Goal: Information Seeking & Learning: Learn about a topic

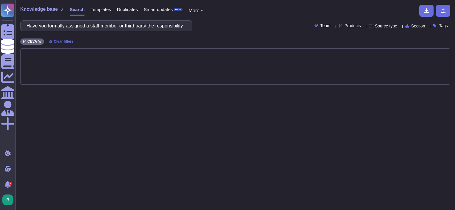
scroll to position [0, 124]
type input "Have you formally assigned a staff member or third party the responsibility of …"
click at [353, 26] on div "Products" at bounding box center [351, 26] width 25 height 4
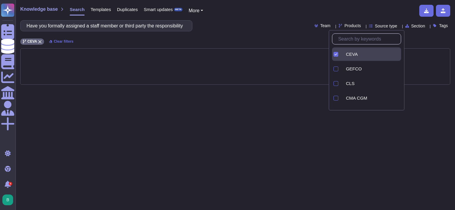
click at [336, 53] on icon at bounding box center [336, 54] width 3 height 3
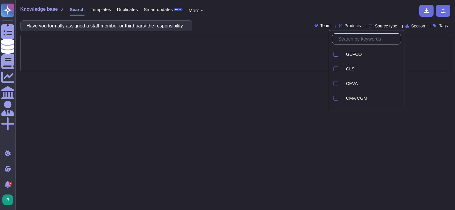
click at [267, 22] on div "Have you formally assigned a staff member or third party the responsibility of …" at bounding box center [235, 25] width 430 height 11
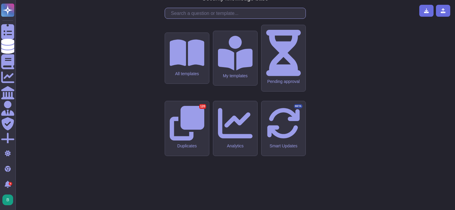
click at [186, 18] on input "text" at bounding box center [237, 13] width 138 height 10
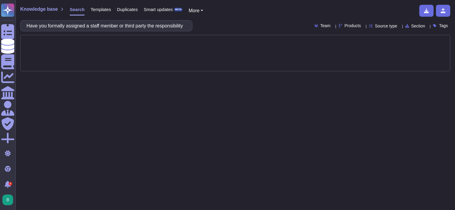
scroll to position [0, 124]
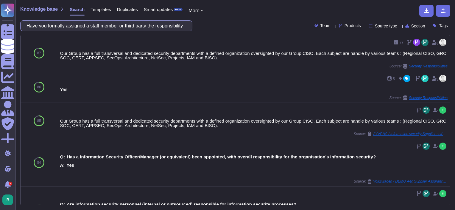
click at [128, 29] on input "Have you formally assigned a staff member or third party the responsibility of …" at bounding box center [105, 26] width 163 height 10
paste input "Do you have current, documented policies and procedures that include the follow…"
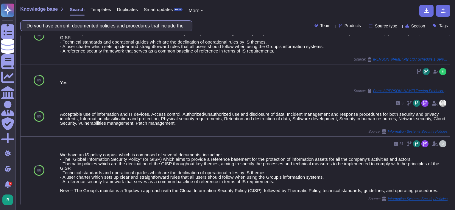
click at [116, 24] on input "Do you have current, documented policies and procedures that include the follow…" at bounding box center [105, 26] width 163 height 10
paste input "Please describe your process to grant, modify, review, and terminate user access"
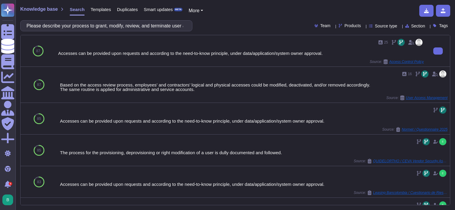
drag, startPoint x: 326, startPoint y: 54, endPoint x: 104, endPoint y: 57, distance: 222.5
click at [104, 57] on div "25 Accesses can be provided upon requests and according to the need-to-know pri…" at bounding box center [241, 51] width 366 height 27
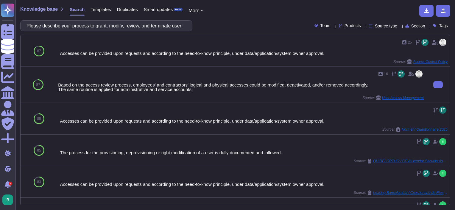
drag, startPoint x: 105, startPoint y: 65, endPoint x: 97, endPoint y: 66, distance: 8.8
click at [105, 64] on div "25 Accesses can be provided upon requests and according to the need-to-know pri…" at bounding box center [253, 50] width 393 height 31
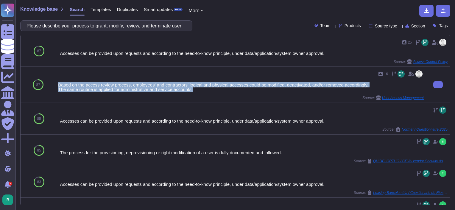
drag, startPoint x: 58, startPoint y: 83, endPoint x: 198, endPoint y: 91, distance: 139.6
click at [198, 91] on div "Based on the access review process, employees’ and contractors’ logical and phy…" at bounding box center [241, 87] width 366 height 9
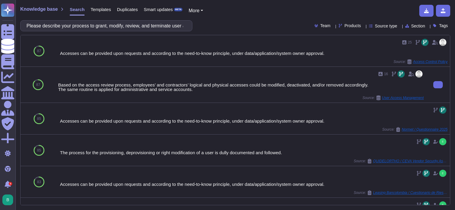
click at [280, 98] on div "Source: User Access Management" at bounding box center [241, 97] width 366 height 5
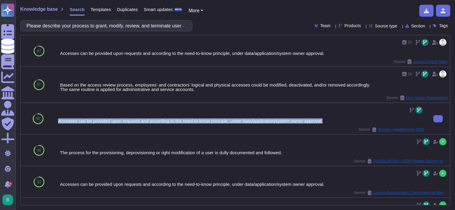
drag, startPoint x: 330, startPoint y: 119, endPoint x: 57, endPoint y: 122, distance: 272.9
click at [57, 122] on div "Accesses can be provided upon requests and according to the need-to-know princi…" at bounding box center [241, 118] width 371 height 31
copy div "Accesses can be provided upon requests and according to the need-to-know princi…"
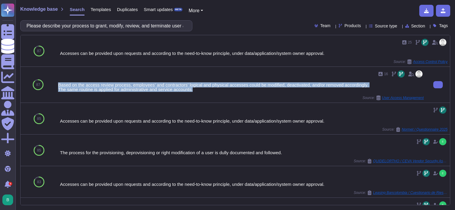
drag, startPoint x: 58, startPoint y: 83, endPoint x: 207, endPoint y: 88, distance: 149.0
click at [207, 88] on div "Based on the access review process, employees’ and contractors’ logical and phy…" at bounding box center [241, 87] width 366 height 9
copy div "Based on the access review process, employees’ and contractors’ logical and phy…"
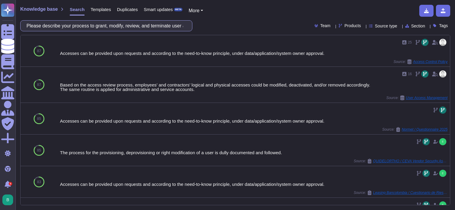
click at [139, 27] on input "Please describe your process to grant, modify, review, and terminate user access" at bounding box center [105, 26] width 163 height 10
paste input "How do you control administrative access?"
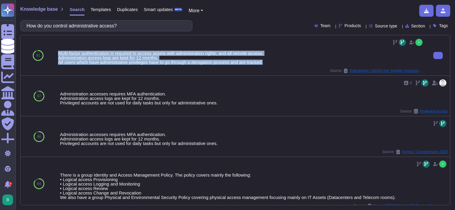
drag, startPoint x: 57, startPoint y: 52, endPoint x: 265, endPoint y: 64, distance: 208.0
click at [265, 64] on div "Multi-factor authentication is required to access assets with administration ri…" at bounding box center [241, 55] width 371 height 40
copy div "Multi-factor authentication is required to access assets with administration ri…"
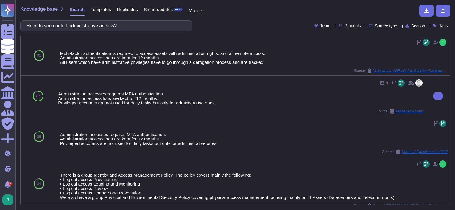
click at [174, 106] on div "9 Administration accesses requires MFA authentication. Administration access lo…" at bounding box center [241, 95] width 366 height 35
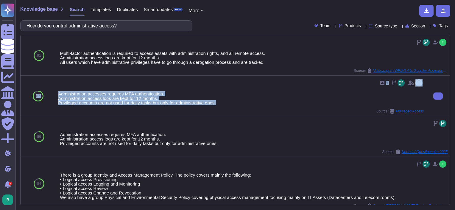
drag, startPoint x: 221, startPoint y: 102, endPoint x: 55, endPoint y: 103, distance: 165.9
click at [55, 103] on div "87 9 Administration accesses requires MFA authentication. Administration access…" at bounding box center [236, 96] width 430 height 41
drag, startPoint x: 55, startPoint y: 103, endPoint x: 76, endPoint y: 103, distance: 21.1
click at [76, 103] on div "Administration accesses requires MFA authentication. Administration access logs…" at bounding box center [241, 97] width 366 height 13
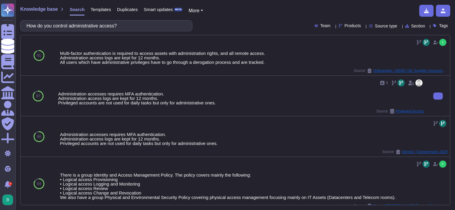
click at [54, 104] on div "87" at bounding box center [38, 96] width 35 height 40
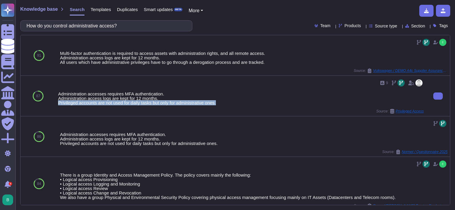
drag, startPoint x: 57, startPoint y: 104, endPoint x: 215, endPoint y: 102, distance: 157.9
click at [215, 102] on div "9 Administration accesses requires MFA authentication. Administration access lo…" at bounding box center [241, 96] width 371 height 40
copy div "Privileged accounts are not used for daily tasks but only for administrative on…"
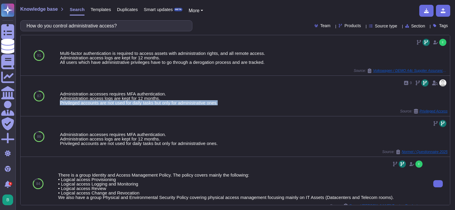
click at [248, 158] on div "There is a group Identity and Access Management Policy. The policy covers mainl…" at bounding box center [241, 184] width 371 height 54
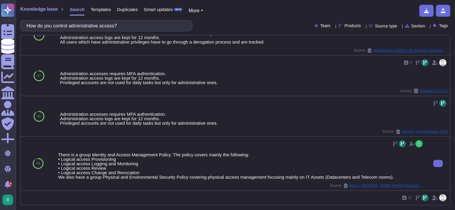
scroll to position [30, 0]
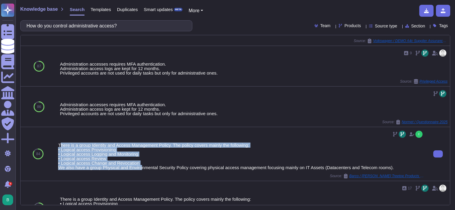
drag, startPoint x: 139, startPoint y: 164, endPoint x: 60, endPoint y: 144, distance: 80.6
click at [60, 144] on div "There is a group Identity and Access Management Policy. The policy covers mainl…" at bounding box center [241, 156] width 366 height 27
drag, startPoint x: 60, startPoint y: 144, endPoint x: 139, endPoint y: 153, distance: 79.1
click at [95, 154] on div "There is a group Identity and Access Management Policy. The policy covers mainl…" at bounding box center [241, 156] width 366 height 27
drag, startPoint x: 137, startPoint y: 162, endPoint x: 56, endPoint y: 146, distance: 83.0
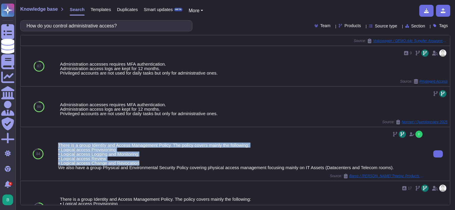
click at [56, 146] on div "There is a group Identity and Access Management Policy. The policy covers mainl…" at bounding box center [241, 154] width 371 height 54
copy div "There is a group Identity and Access Management Policy. The policy covers mainl…"
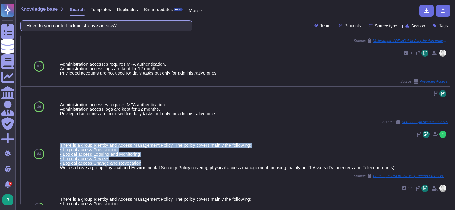
click at [89, 26] on input "How do you control administrative access?" at bounding box center [105, 26] width 163 height 10
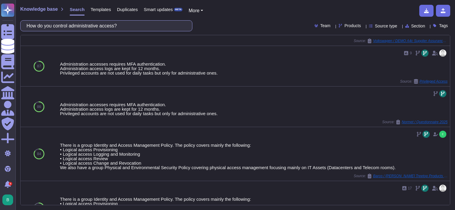
paste input "If required, can you provide audit trails that will tie any system activity bac…"
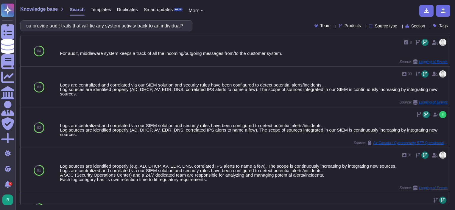
scroll to position [0, 0]
click at [119, 23] on input "If required, can you provide audit trails that will tie any system activity bac…" at bounding box center [105, 26] width 163 height 10
paste input "Describe the provisioning/de-provisioning process for Deckers employees into yo…"
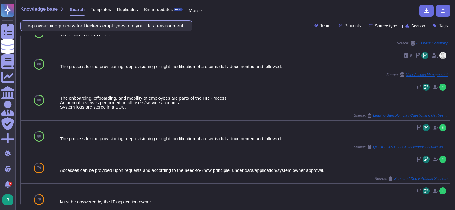
scroll to position [60, 0]
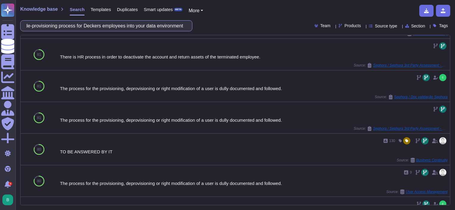
click at [141, 29] on input "Describe the provisioning/de-provisioning process for Deckers employees into yo…" at bounding box center [105, 26] width 163 height 10
click at [140, 29] on input "Describe the provisioning/de-provisioning process for Deckers employees into yo…" at bounding box center [105, 26] width 163 height 10
click at [139, 29] on input "Describe the provisioning/de-provisioning process for Deckers employees into yo…" at bounding box center [105, 26] width 163 height 10
click at [138, 29] on input "Describe the provisioning/de-provisioning process for Deckers employees into yo…" at bounding box center [105, 26] width 163 height 10
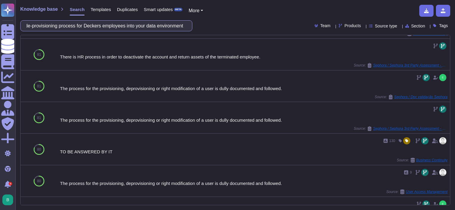
click at [138, 29] on input "Describe the provisioning/de-provisioning process for Deckers employees into yo…" at bounding box center [105, 26] width 163 height 10
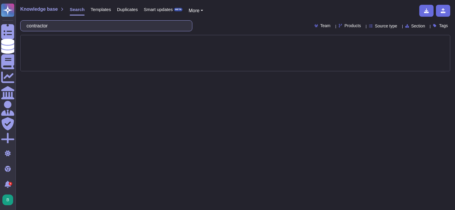
type input "contractor"
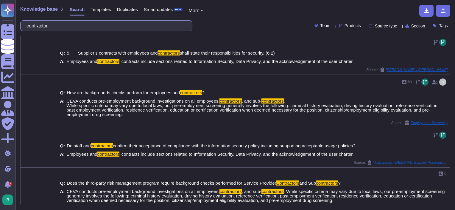
click at [59, 25] on input "contractor" at bounding box center [105, 26] width 163 height 10
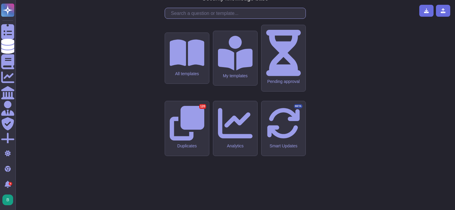
click at [219, 18] on input "text" at bounding box center [237, 13] width 138 height 10
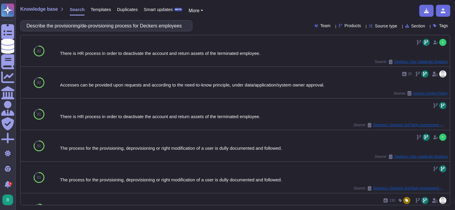
scroll to position [0, 62]
drag, startPoint x: 182, startPoint y: 26, endPoint x: 85, endPoint y: 31, distance: 97.8
click at [85, 31] on input "Describe the provisioning/de-provisioning process for Deckers employees into yo…" at bounding box center [105, 26] width 163 height 10
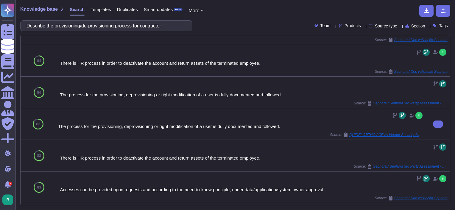
scroll to position [0, 0]
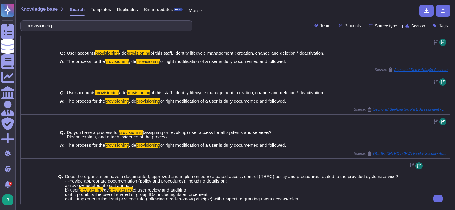
click at [105, 170] on div "Q: Does the organization have a documented, approved and implemented role-based…" at bounding box center [241, 200] width 366 height 60
click at [82, 32] on div "Knowledge base Search Templates Duplicates Smart updates BETA More provisioning…" at bounding box center [235, 105] width 440 height 210
click at [81, 23] on input "provisioning" at bounding box center [105, 26] width 163 height 10
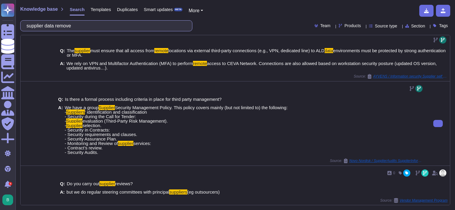
scroll to position [277, 0]
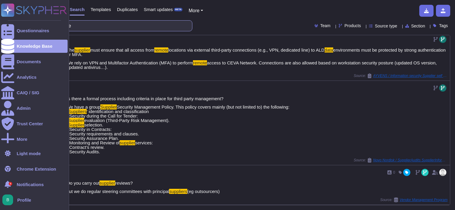
drag, startPoint x: 85, startPoint y: 27, endPoint x: 13, endPoint y: 23, distance: 72.2
click at [13, 23] on div "Questionnaires Knowledge Base Documents Analytics CAIQ / SIG Admin Trust Center…" at bounding box center [227, 105] width 455 height 210
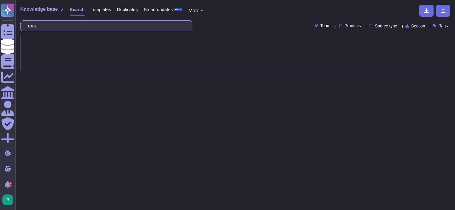
click at [75, 26] on input "remo" at bounding box center [105, 26] width 163 height 10
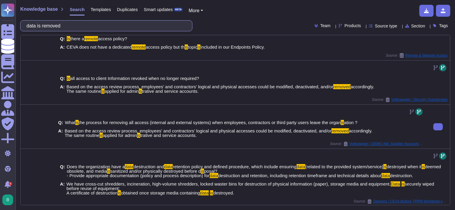
scroll to position [211, 0]
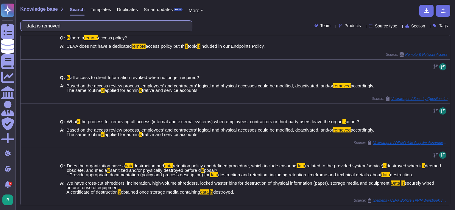
drag, startPoint x: 81, startPoint y: 25, endPoint x: 29, endPoint y: 23, distance: 52.5
click at [29, 23] on input "data is removed" at bounding box center [105, 26] width 163 height 10
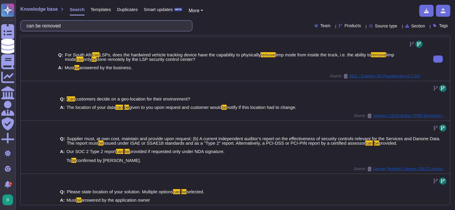
scroll to position [83, 0]
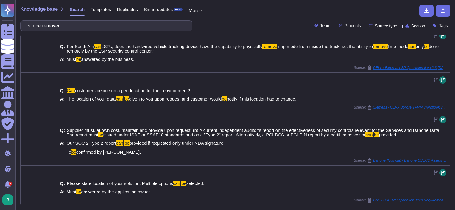
click at [353, 26] on div "Products" at bounding box center [351, 26] width 25 height 4
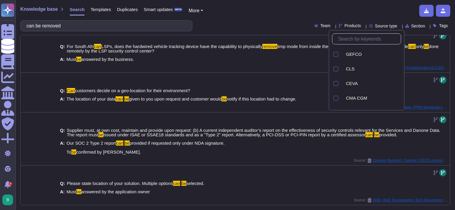
click at [273, 23] on div "can be removed Team Products Source type Section Tags" at bounding box center [235, 25] width 430 height 11
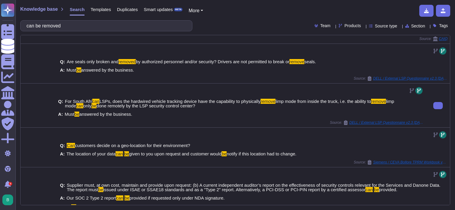
scroll to position [0, 0]
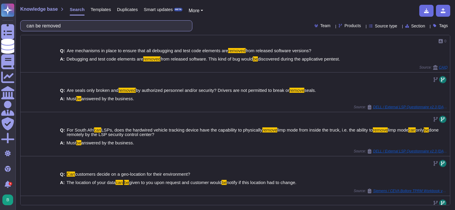
click at [112, 24] on input "can be removed" at bounding box center [105, 26] width 163 height 10
click at [112, 25] on input "can be removed" at bounding box center [105, 26] width 163 height 10
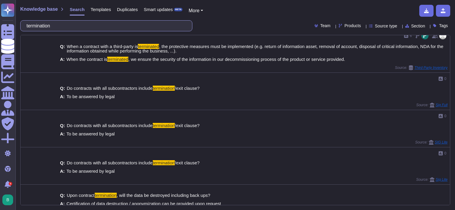
scroll to position [4, 0]
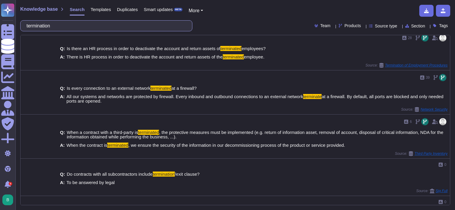
click at [69, 27] on input "termination" at bounding box center [105, 26] width 163 height 10
paste input "Describe your onboarding/offboarding process for third parties that have access…"
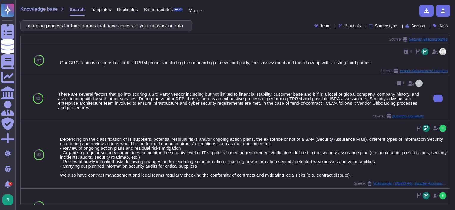
scroll to position [0, 0]
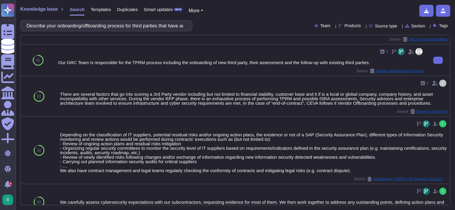
click at [133, 74] on div "4 Our GRC Team is responsible for the TPRM process including the onboarding of …" at bounding box center [241, 59] width 371 height 31
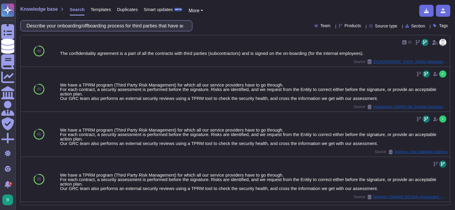
click at [113, 23] on input "Describe your onboarding/offboarding process for third parties that have access…" at bounding box center [105, 26] width 163 height 10
paste input "How is Deckers’ data protected from unauthorized access from your partners and …"
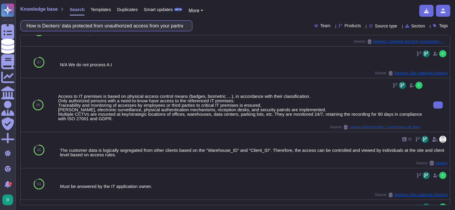
scroll to position [30, 0]
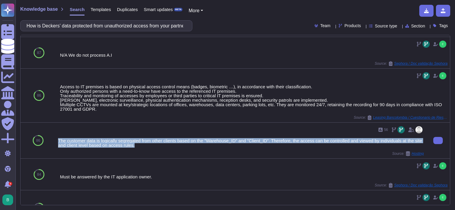
drag, startPoint x: 145, startPoint y: 144, endPoint x: 57, endPoint y: 140, distance: 88.6
click at [57, 140] on div "56 The customer data is logically segregated from other clients based on the "W…" at bounding box center [241, 140] width 371 height 36
copy div "The customer data is logically segregated from other clients based on the "Ware…"
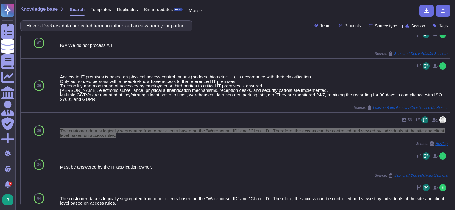
scroll to position [0, 0]
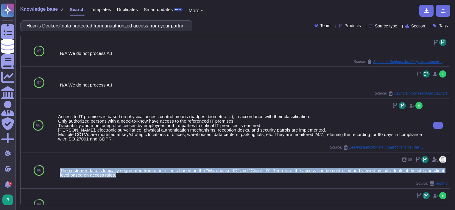
click at [170, 107] on div at bounding box center [241, 106] width 366 height 10
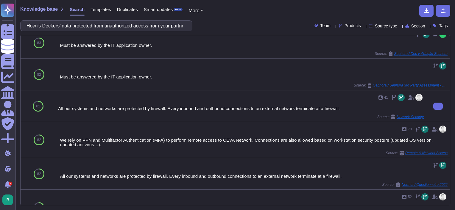
scroll to position [348, 0]
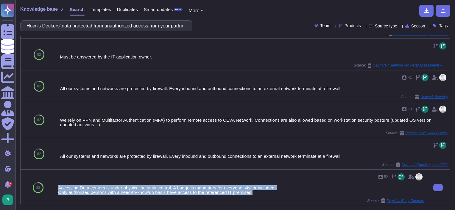
drag, startPoint x: 257, startPoint y: 192, endPoint x: 58, endPoint y: 186, distance: 199.0
click at [58, 186] on div "Accessing Data centers is under physical security control. A badge is mandatory…" at bounding box center [241, 189] width 366 height 9
copy div "Accessing Data centers is under physical security control. A badge is mandatory…"
click at [306, 186] on div "Accessing Data centers is under physical security control. A badge is mandatory…" at bounding box center [241, 189] width 366 height 9
click at [438, 187] on icon at bounding box center [438, 187] width 0 height 0
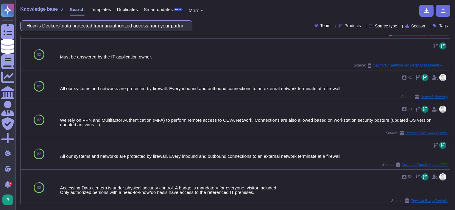
click at [99, 26] on input "How is Deckers’ data protected from unauthorized access from your partners and …" at bounding box center [105, 26] width 163 height 10
paste input "Describe the physical security controls implemented in your facilities"
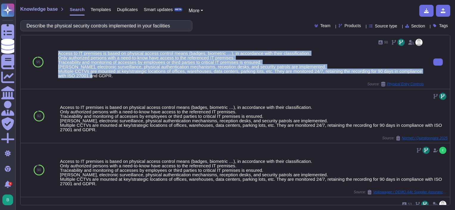
drag, startPoint x: 59, startPoint y: 51, endPoint x: 141, endPoint y: 77, distance: 85.5
click at [141, 77] on div "Access to IT premises is based on physical access control means (badges, biomet…" at bounding box center [241, 64] width 366 height 27
copy div "Access to IT premises is based on physical access control means (badges, biomet…"
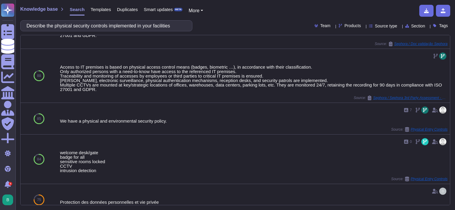
scroll to position [553, 0]
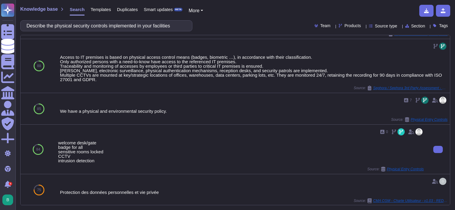
click at [201, 140] on div "welcome desk/gate badge for all sensitive rooms locked CCTV intrusion detection" at bounding box center [241, 151] width 366 height 22
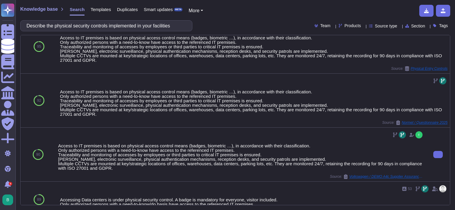
scroll to position [0, 0]
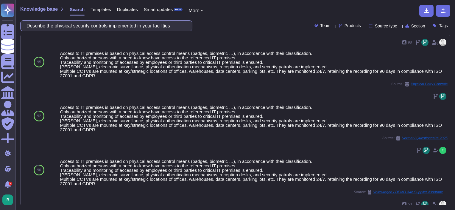
click at [153, 25] on input "Describe the physical security controls implemented in your facilities" at bounding box center [105, 26] width 163 height 10
paste input ""Do you securely configure ([PERSON_NAME]) systems and devices using industry s…"
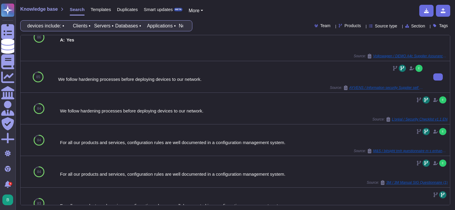
scroll to position [30, 0]
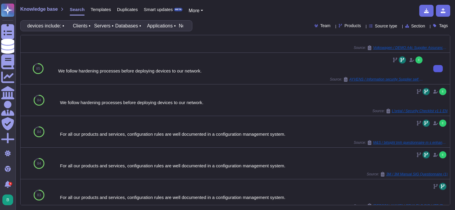
click at [433, 67] on button at bounding box center [438, 68] width 10 height 7
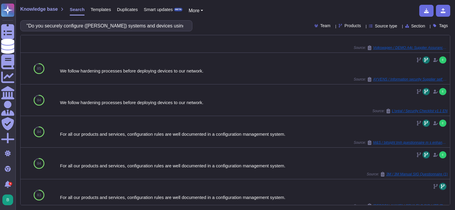
click at [344, 30] on div ""Do you securely configure ([PERSON_NAME]) systems and devices using industry s…" at bounding box center [235, 25] width 430 height 11
click at [346, 27] on span "Products" at bounding box center [353, 26] width 16 height 4
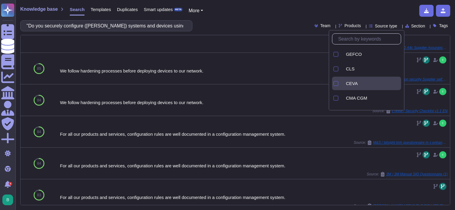
click at [351, 87] on div "CEVA" at bounding box center [371, 83] width 60 height 13
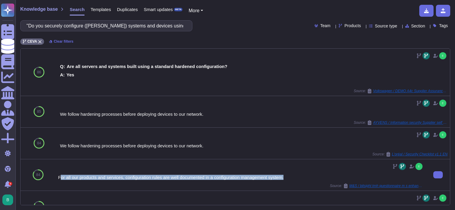
drag, startPoint x: 59, startPoint y: 176, endPoint x: 288, endPoint y: 176, distance: 229.1
click at [288, 176] on div "For all our products and services, configuration rules are well documented in a…" at bounding box center [241, 177] width 366 height 4
copy div "or all our products and services, configuration rules are well documented in a …"
click at [125, 26] on input ""Do you securely configure ([PERSON_NAME]) systems and devices using industry s…" at bounding box center [105, 26] width 163 height 10
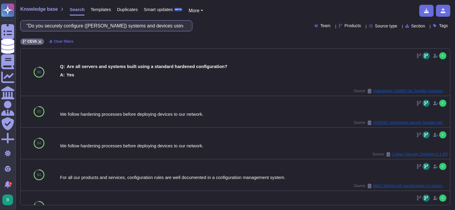
paste input "Please describe (at a high level) the technical and operational controls you ha…"
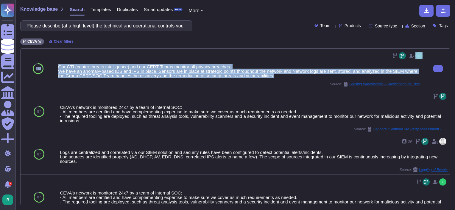
drag, startPoint x: 268, startPoint y: 76, endPoint x: 53, endPoint y: 66, distance: 215.6
click at [53, 66] on div "87 Our CTI (center threats intelligence) and our CERT Teams monitor all privacy…" at bounding box center [236, 69] width 430 height 41
copy div "87 Our CTI (center threats intelligence) and our CERT Teams monitor all privacy…"
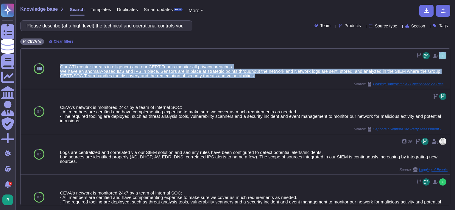
click at [346, 26] on span "Products" at bounding box center [353, 26] width 16 height 4
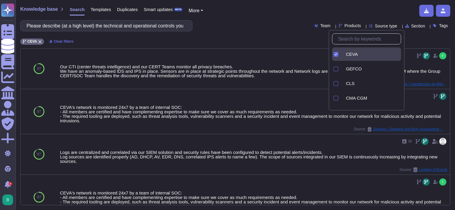
click at [287, 31] on div "Knowledge base Search Templates Duplicates Smart updates BETA More Please descr…" at bounding box center [235, 105] width 440 height 210
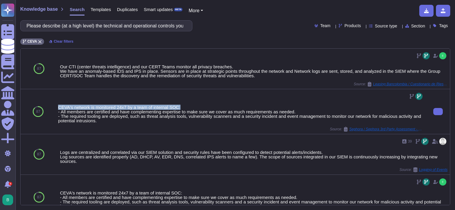
drag, startPoint x: 57, startPoint y: 105, endPoint x: 180, endPoint y: 107, distance: 122.7
click at [180, 107] on div "CEVA's network is monitored 24x7 by a team of internal SOC: - All members are c…" at bounding box center [241, 111] width 371 height 45
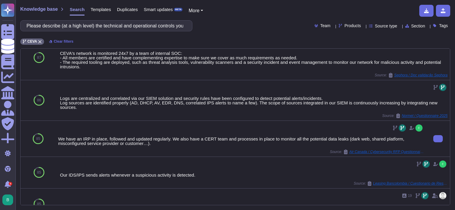
scroll to position [149, 0]
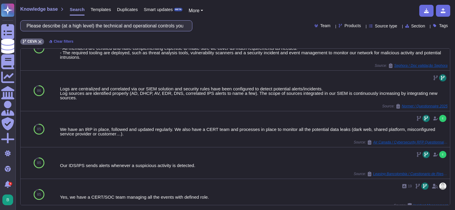
click at [133, 24] on input "Please describe (at a high level) the technical and operational controls you ha…" at bounding box center [105, 26] width 163 height 10
paste input "Are you able to commit to notifying Deckers within 24 hours of a cyber incident…"
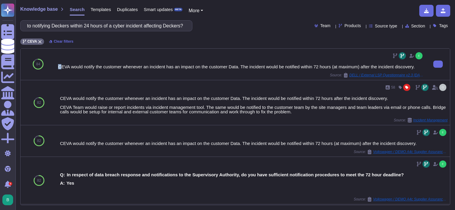
scroll to position [0, 0]
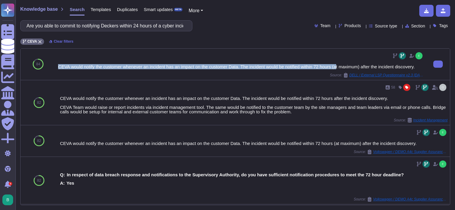
drag, startPoint x: 58, startPoint y: 65, endPoint x: 335, endPoint y: 65, distance: 277.0
click at [336, 65] on div "CEVA would notify the customer whenever an incident has an impact on the custom…" at bounding box center [241, 66] width 366 height 4
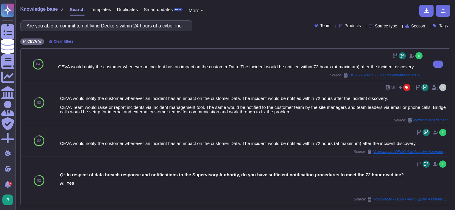
drag, startPoint x: 335, startPoint y: 65, endPoint x: 336, endPoint y: 56, distance: 8.7
click at [336, 56] on div at bounding box center [241, 56] width 366 height 10
click at [75, 30] on input "Are you able to commit to notifying Deckers within 24 hours of a cyber incident…" at bounding box center [105, 26] width 163 height 10
paste input "How frequently do you log and review security-related events? Do you have the c…"
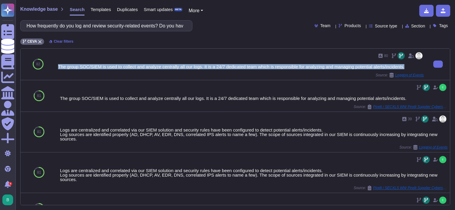
drag, startPoint x: 60, startPoint y: 66, endPoint x: 407, endPoint y: 69, distance: 347.6
click at [407, 69] on div "80 The group SOC/SIEM is used to collect and analyze centrally all our logs. It…" at bounding box center [241, 64] width 366 height 27
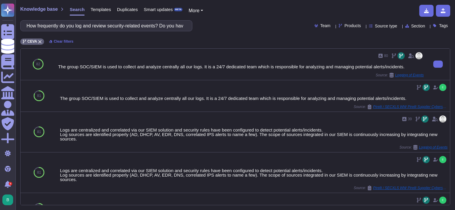
click at [216, 59] on div "80" at bounding box center [241, 56] width 366 height 10
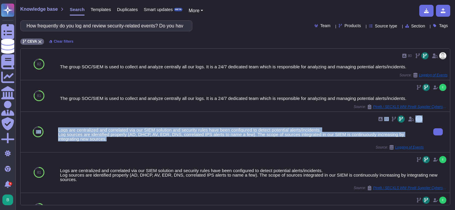
drag, startPoint x: 52, startPoint y: 129, endPoint x: 141, endPoint y: 141, distance: 89.6
click at [141, 141] on div "81 39 Logs are centralized and correlated via our SIEM solution and security ru…" at bounding box center [236, 132] width 430 height 41
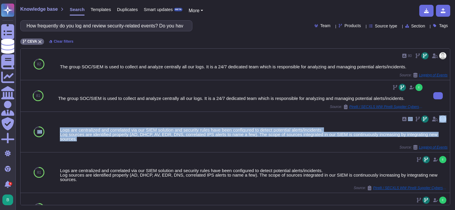
drag, startPoint x: 196, startPoint y: 79, endPoint x: 204, endPoint y: 94, distance: 16.9
click at [196, 79] on div "80 The group SOC/SIEM is used to collect and analyze centrally all our logs. It…" at bounding box center [253, 64] width 393 height 31
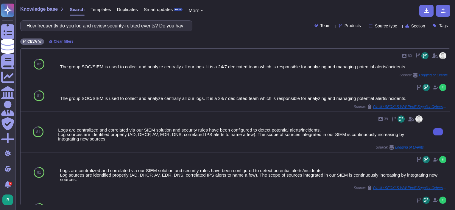
click at [439, 130] on button at bounding box center [438, 131] width 10 height 7
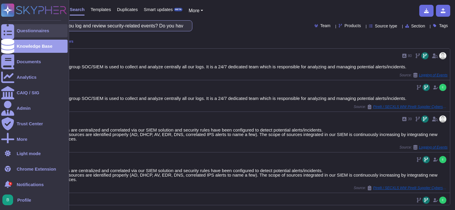
drag, startPoint x: 164, startPoint y: 27, endPoint x: 12, endPoint y: 37, distance: 152.5
click at [12, 37] on div "Questionnaires Knowledge Base Documents Analytics CAIQ / SIG Admin Trust Center…" at bounding box center [227, 105] width 455 height 210
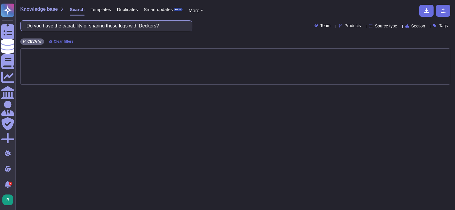
click at [170, 27] on input "Do you have the capability of sharing these logs with Deckers?" at bounding box center [105, 26] width 163 height 10
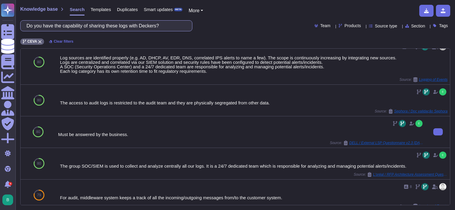
scroll to position [328, 0]
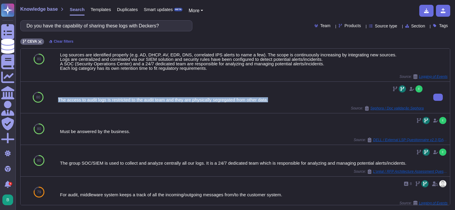
drag, startPoint x: 274, startPoint y: 100, endPoint x: 57, endPoint y: 100, distance: 216.5
click at [57, 100] on div "The access to audit logs is restricted to the audit team and they are physicall…" at bounding box center [241, 97] width 371 height 31
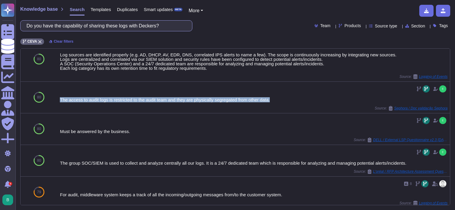
click at [155, 21] on input "Do you have the capability of sharing these logs with Deckers?" at bounding box center [105, 26] width 163 height 10
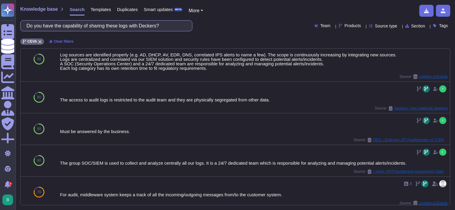
paste input "How often do you conduct internal security controls assessment"
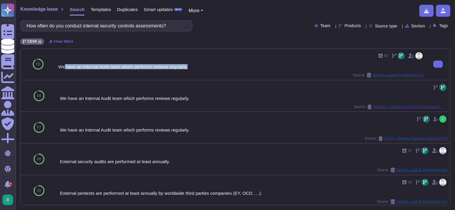
drag, startPoint x: 193, startPoint y: 66, endPoint x: 64, endPoint y: 69, distance: 129.3
click at [64, 69] on div "50 We have an Internal Audit team which performs reviews regularly. Source: Sec…" at bounding box center [241, 64] width 366 height 27
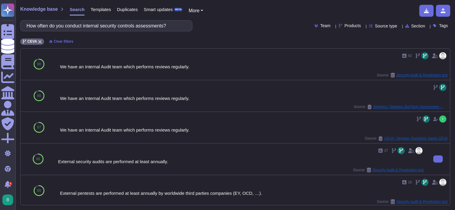
click at [77, 149] on div "37" at bounding box center [241, 151] width 366 height 10
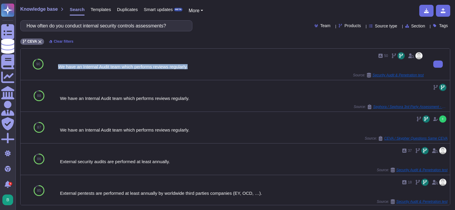
drag, startPoint x: 191, startPoint y: 68, endPoint x: 59, endPoint y: 69, distance: 132.0
click at [59, 69] on div "50 We have an Internal Audit team which performs reviews regularly. Source: Sec…" at bounding box center [241, 64] width 366 height 27
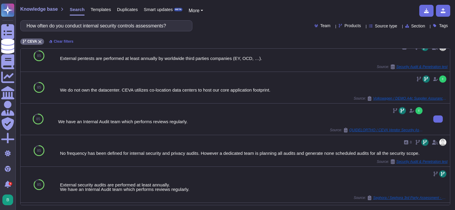
scroll to position [149, 0]
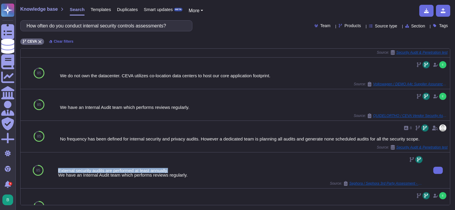
drag, startPoint x: 57, startPoint y: 169, endPoint x: 170, endPoint y: 168, distance: 112.9
click at [170, 168] on div "External security audits are performed at least annually. We have an Internal A…" at bounding box center [241, 170] width 371 height 36
click at [129, 28] on input "How often do you conduct internal security controls assessments?" at bounding box center [105, 26] width 163 height 10
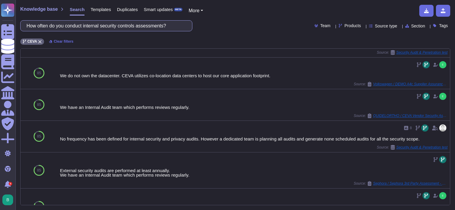
paste input "external network and application penetration testing"
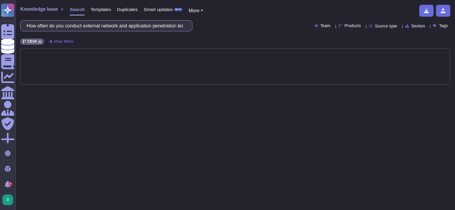
scroll to position [0, 0]
click at [241, 24] on div "How often do you conduct external network and application penetration testing? …" at bounding box center [235, 25] width 430 height 11
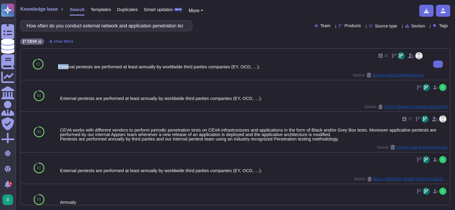
drag, startPoint x: 57, startPoint y: 64, endPoint x: 67, endPoint y: 66, distance: 9.9
click at [67, 66] on div "18 External pentests are performed at least annually by worldwide third parties…" at bounding box center [241, 64] width 371 height 31
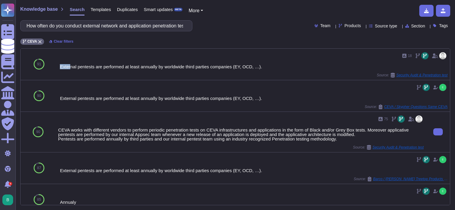
drag, startPoint x: 67, startPoint y: 66, endPoint x: 69, endPoint y: 120, distance: 54.3
click at [69, 120] on div "75" at bounding box center [241, 119] width 366 height 10
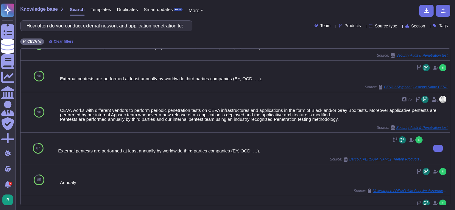
scroll to position [30, 0]
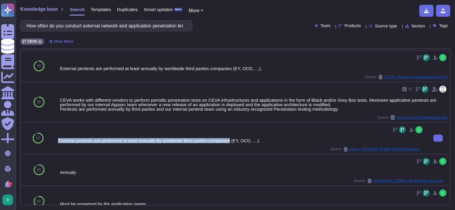
drag, startPoint x: 57, startPoint y: 138, endPoint x: 229, endPoint y: 140, distance: 172.5
click at [229, 140] on div "External pentests are performed at least annually by worldwide third parties co…" at bounding box center [241, 137] width 371 height 31
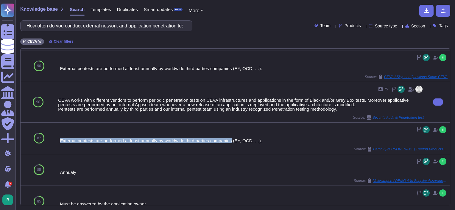
click at [155, 92] on div "75" at bounding box center [241, 89] width 366 height 10
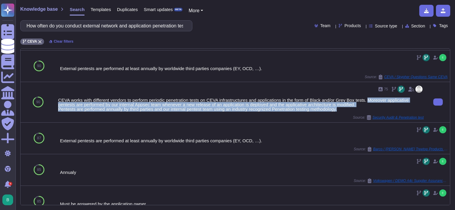
drag, startPoint x: 366, startPoint y: 98, endPoint x: 348, endPoint y: 111, distance: 22.1
click at [348, 111] on div "CEVA works with different vendors to perform periodic penetration tests on CEVA…" at bounding box center [241, 104] width 366 height 13
click at [351, 107] on div "CEVA works with different vendors to perform periodic penetration tests on CEVA…" at bounding box center [241, 104] width 366 height 13
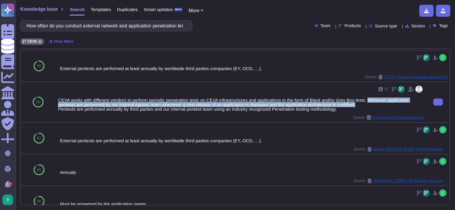
drag, startPoint x: 355, startPoint y: 104, endPoint x: 367, endPoint y: 99, distance: 13.0
click at [367, 99] on div "CEVA works with different vendors to perform periodic penetration tests on CEVA…" at bounding box center [241, 104] width 366 height 13
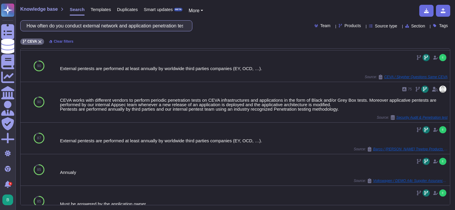
click at [120, 26] on input "How often do you conduct external network and application penetration testing?" at bounding box center [105, 26] width 163 height 10
paste input "Describe your regulatory & privacy compliance program"
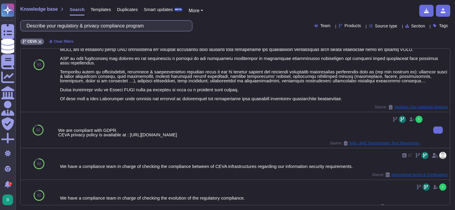
scroll to position [384, 0]
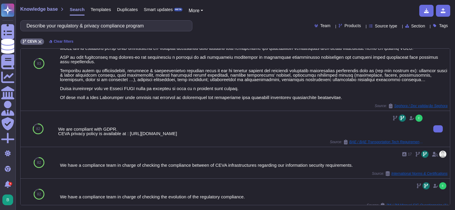
drag, startPoint x: 60, startPoint y: 122, endPoint x: 234, endPoint y: 129, distance: 174.1
click at [234, 129] on div "We are compliant with GDPR. CEVA privacy policy is available at : [URL][DOMAIN_…" at bounding box center [241, 131] width 366 height 9
click at [94, 30] on input "Describe your regulatory & privacy compliance program" at bounding box center [105, 26] width 163 height 10
click at [94, 27] on input "Describe your regulatory & privacy compliance program" at bounding box center [105, 26] width 163 height 10
click at [92, 26] on input "Describe your regulatory & privacy compliance program" at bounding box center [105, 26] width 163 height 10
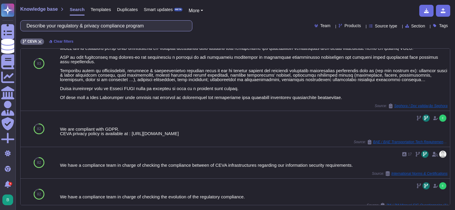
paste input ""Does your organization have system and/or process certifications, including on…"
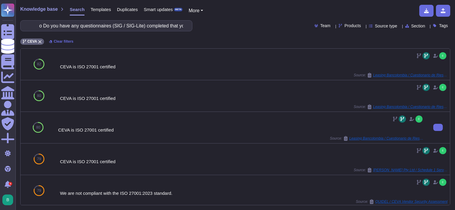
scroll to position [0, 0]
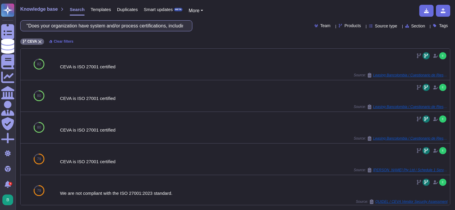
click at [88, 24] on input ""Does your organization have system and/or process certifications, including on…" at bounding box center [105, 26] width 163 height 10
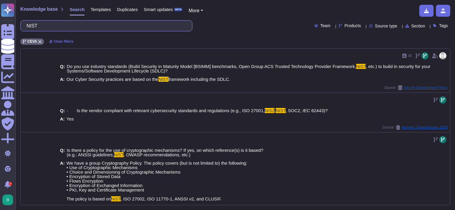
drag, startPoint x: 52, startPoint y: 27, endPoint x: 21, endPoint y: 27, distance: 31.0
click at [21, 27] on div "NIST" at bounding box center [106, 25] width 172 height 11
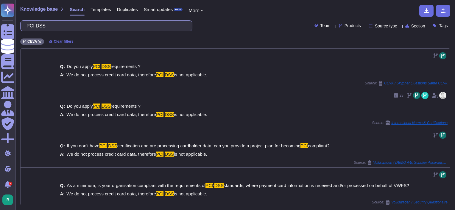
click at [141, 26] on input "PCI DSS" at bounding box center [105, 26] width 163 height 10
paste input "Describe your Business Continuity program. What is your maximum liability insur…"
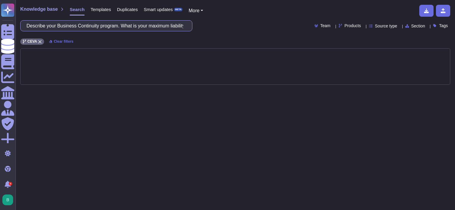
scroll to position [0, 29]
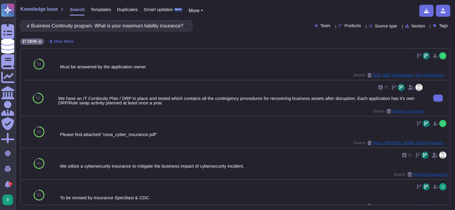
type input "Describe your Business Continuity program. What is your maximum liability insur…"
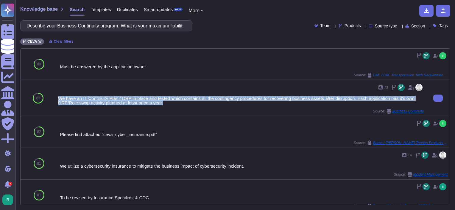
drag, startPoint x: 56, startPoint y: 96, endPoint x: 167, endPoint y: 105, distance: 111.1
click at [167, 105] on div "73 We have an IT Continuity Plan / DRP in place and tested which contains all t…" at bounding box center [241, 98] width 371 height 36
